Goal: Check status: Check status

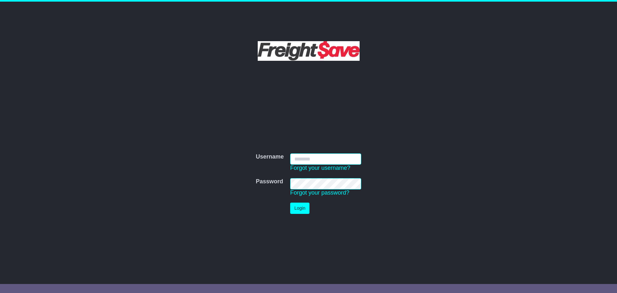
type input "**********"
click at [301, 207] on button "Login" at bounding box center [299, 207] width 19 height 11
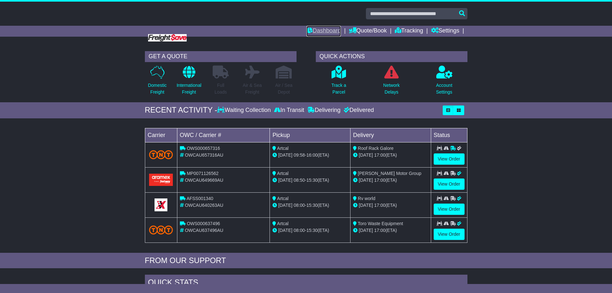
click at [322, 29] on link "Dashboard" at bounding box center [324, 31] width 34 height 11
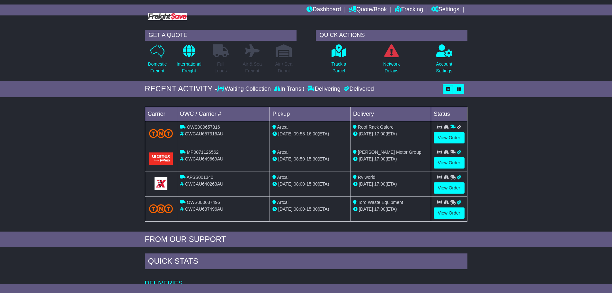
scroll to position [32, 0]
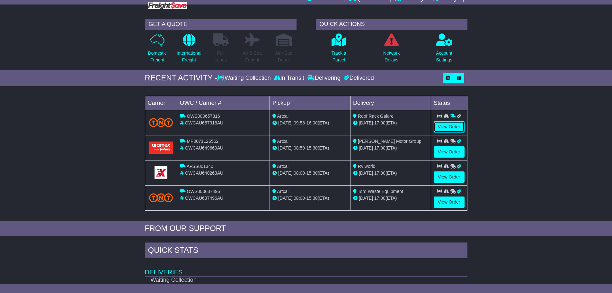
click at [451, 127] on link "View Order" at bounding box center [449, 126] width 31 height 11
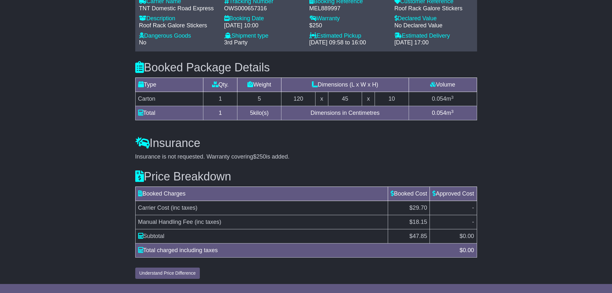
scroll to position [388, 0]
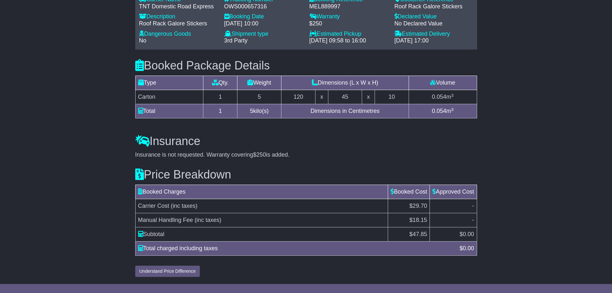
click at [488, 161] on div "Email Download Tracking Pricing Insurance" at bounding box center [306, 1] width 612 height 557
